Goal: Task Accomplishment & Management: Complete application form

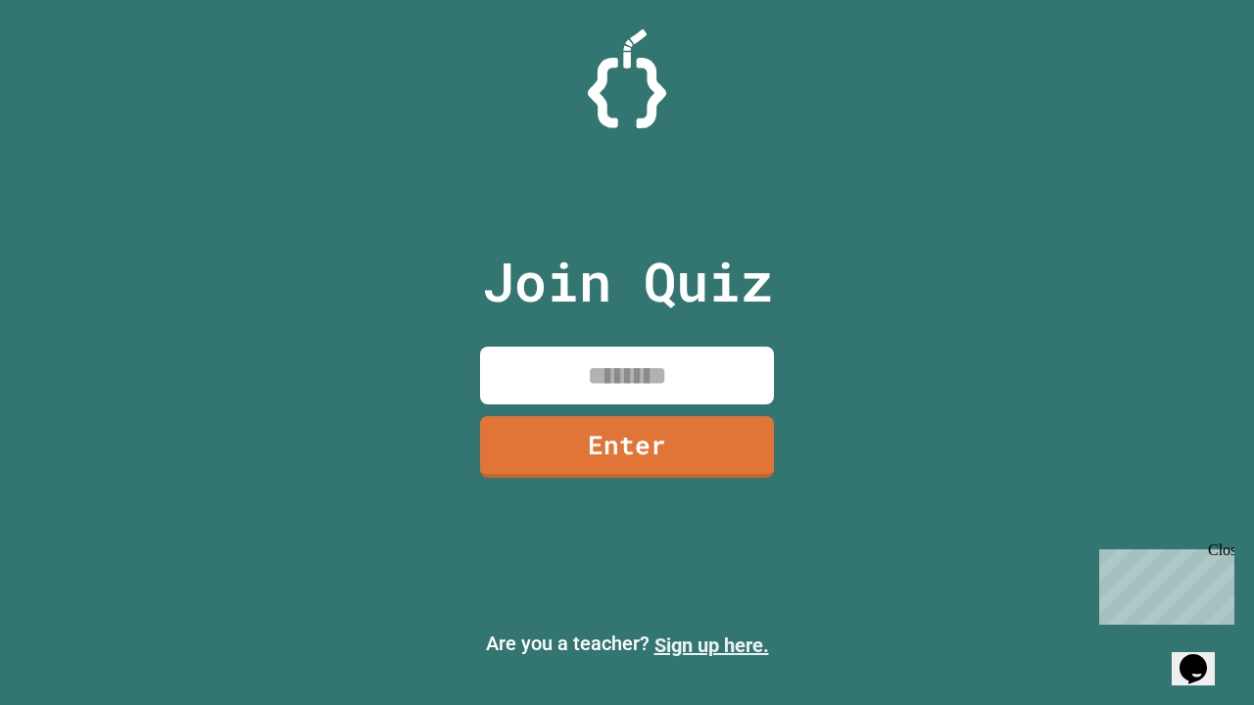
click at [711, 645] on link "Sign up here." at bounding box center [711, 646] width 115 height 24
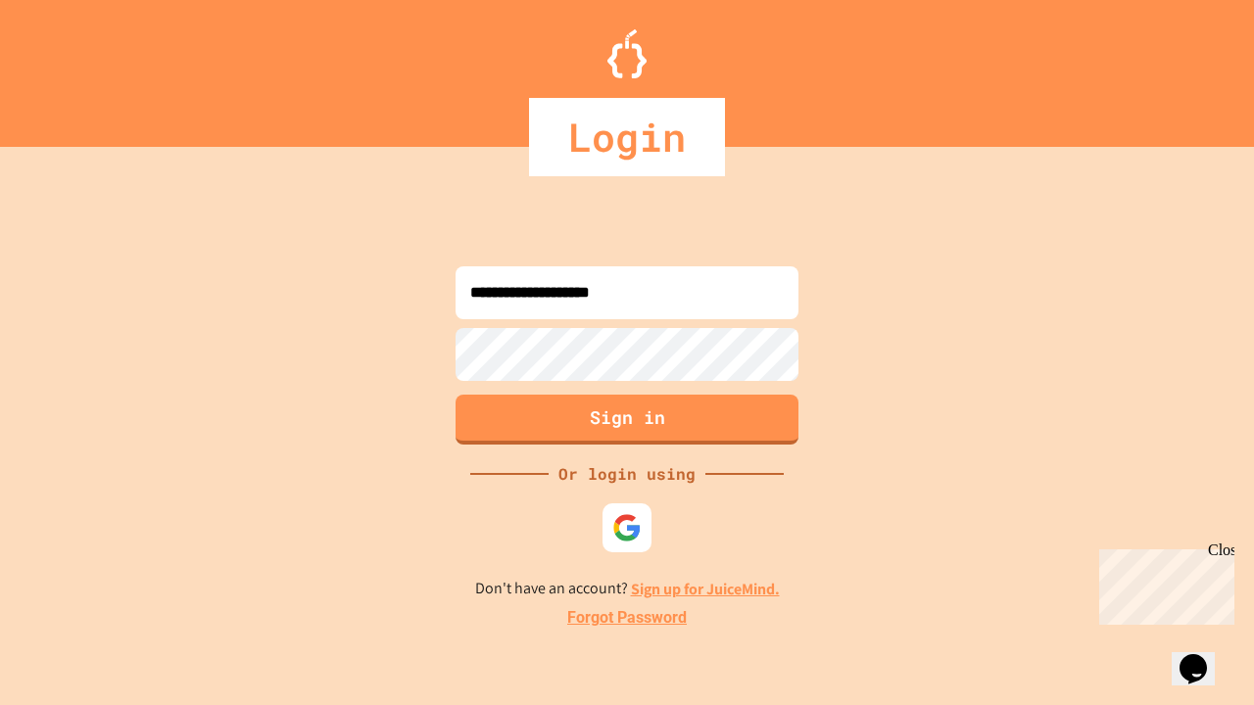
type input "**********"
